Goal: Information Seeking & Learning: Understand process/instructions

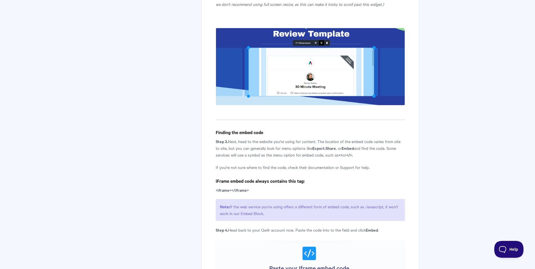
scroll to position [730, 0]
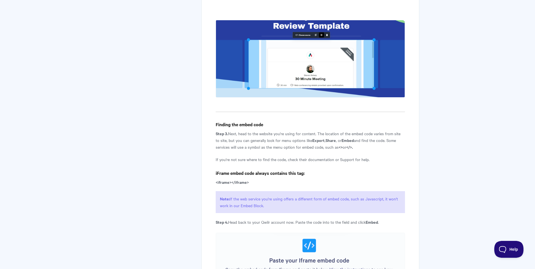
drag, startPoint x: 234, startPoint y: 145, endPoint x: 359, endPoint y: 158, distance: 126.1
click at [359, 150] on p "Step 3. Next, head to the website you're using for content. The location of the…" at bounding box center [309, 140] width 189 height 20
click at [279, 162] on p "If you're not sure where to find the code, check their documentation or Support…" at bounding box center [309, 159] width 189 height 7
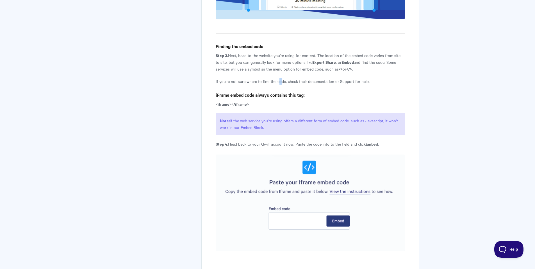
scroll to position [814, 0]
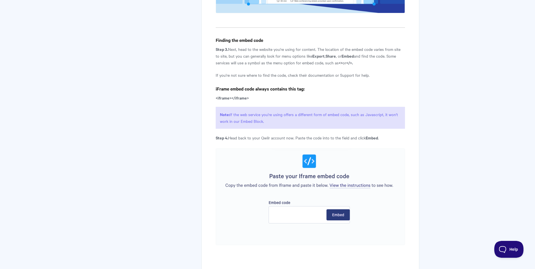
click at [336, 78] on p "If you're not sure where to find the code, check their documentation or Support…" at bounding box center [309, 75] width 189 height 7
drag, startPoint x: 234, startPoint y: 122, endPoint x: 320, endPoint y: 126, distance: 85.4
click at [315, 127] on p "Note: If the web service you're using offers a different form of embed code, su…" at bounding box center [309, 118] width 189 height 22
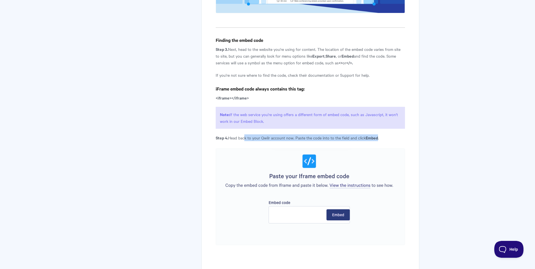
drag, startPoint x: 243, startPoint y: 146, endPoint x: 379, endPoint y: 144, distance: 135.5
click at [379, 141] on p "Step 4. Head back to your Qwilr account now. Paste the code into to the field a…" at bounding box center [309, 137] width 189 height 7
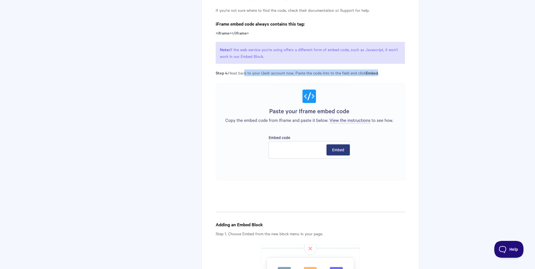
scroll to position [898, 0]
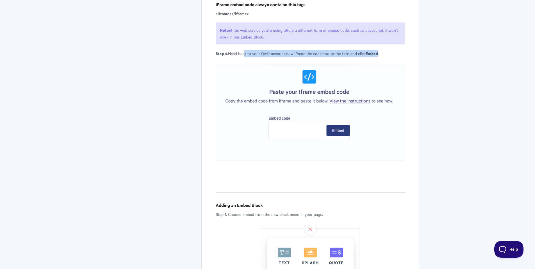
click at [345, 111] on img at bounding box center [309, 112] width 189 height 97
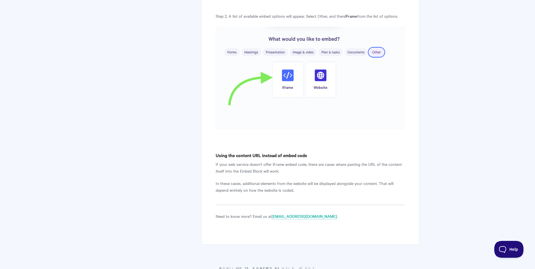
scroll to position [1235, 0]
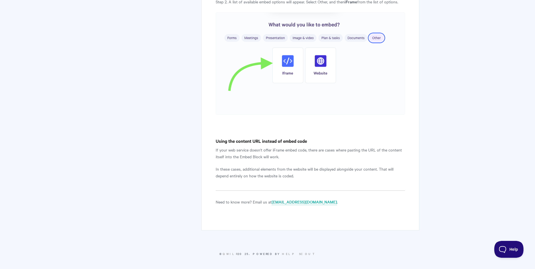
drag, startPoint x: 292, startPoint y: 150, endPoint x: 303, endPoint y: 166, distance: 19.5
click at [243, 175] on p "In these cases, additional elements from the website will be displayed alongsid…" at bounding box center [309, 171] width 189 height 13
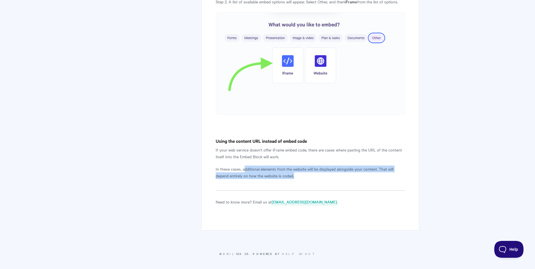
drag, startPoint x: 243, startPoint y: 175, endPoint x: 315, endPoint y: 187, distance: 72.2
click at [316, 179] on p "In these cases, additional elements from the website will be displayed alongsid…" at bounding box center [309, 171] width 189 height 13
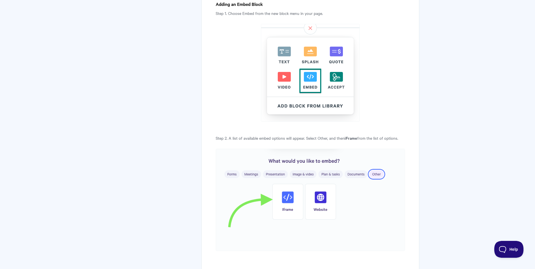
scroll to position [1020, 0]
